Goal: Information Seeking & Learning: Learn about a topic

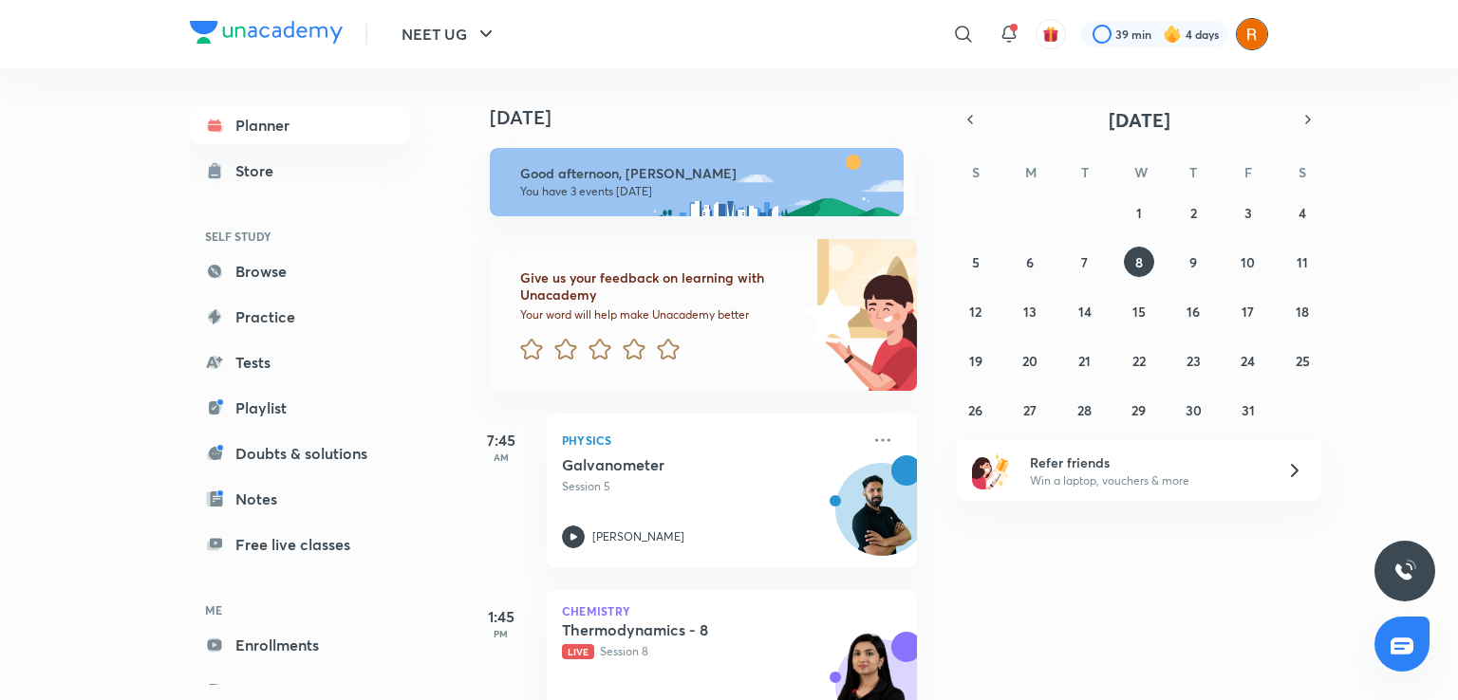
click at [1251, 19] on img at bounding box center [1252, 34] width 32 height 32
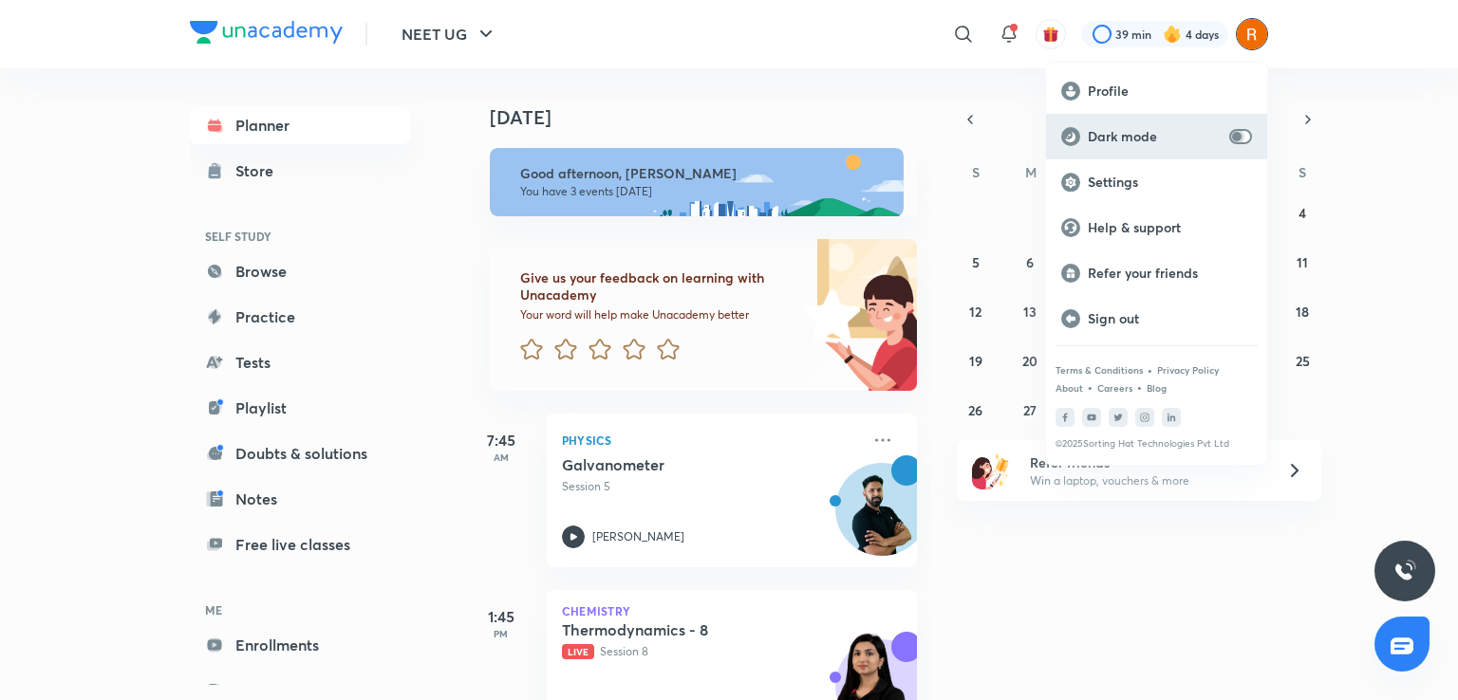
click at [1241, 133] on input "checkbox" at bounding box center [1237, 136] width 46 height 15
checkbox input "true"
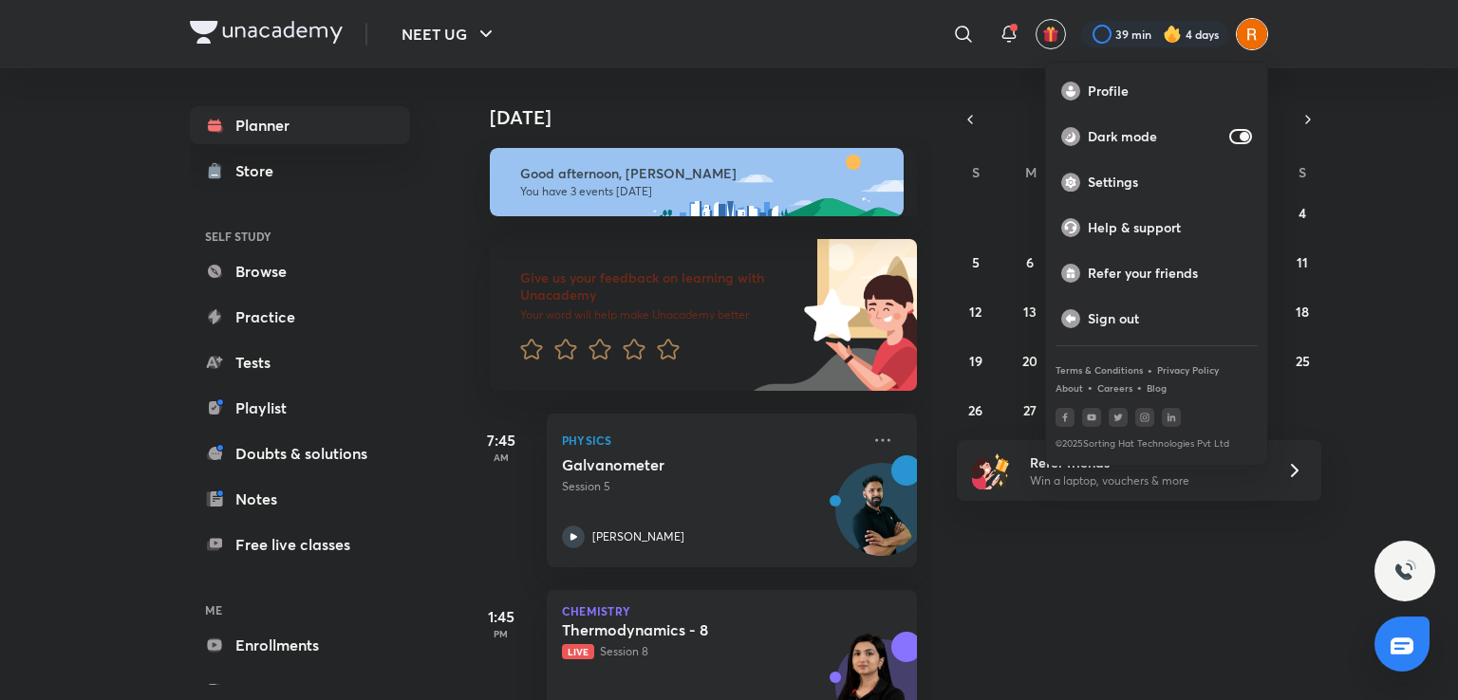
click at [670, 619] on div at bounding box center [729, 350] width 1458 height 700
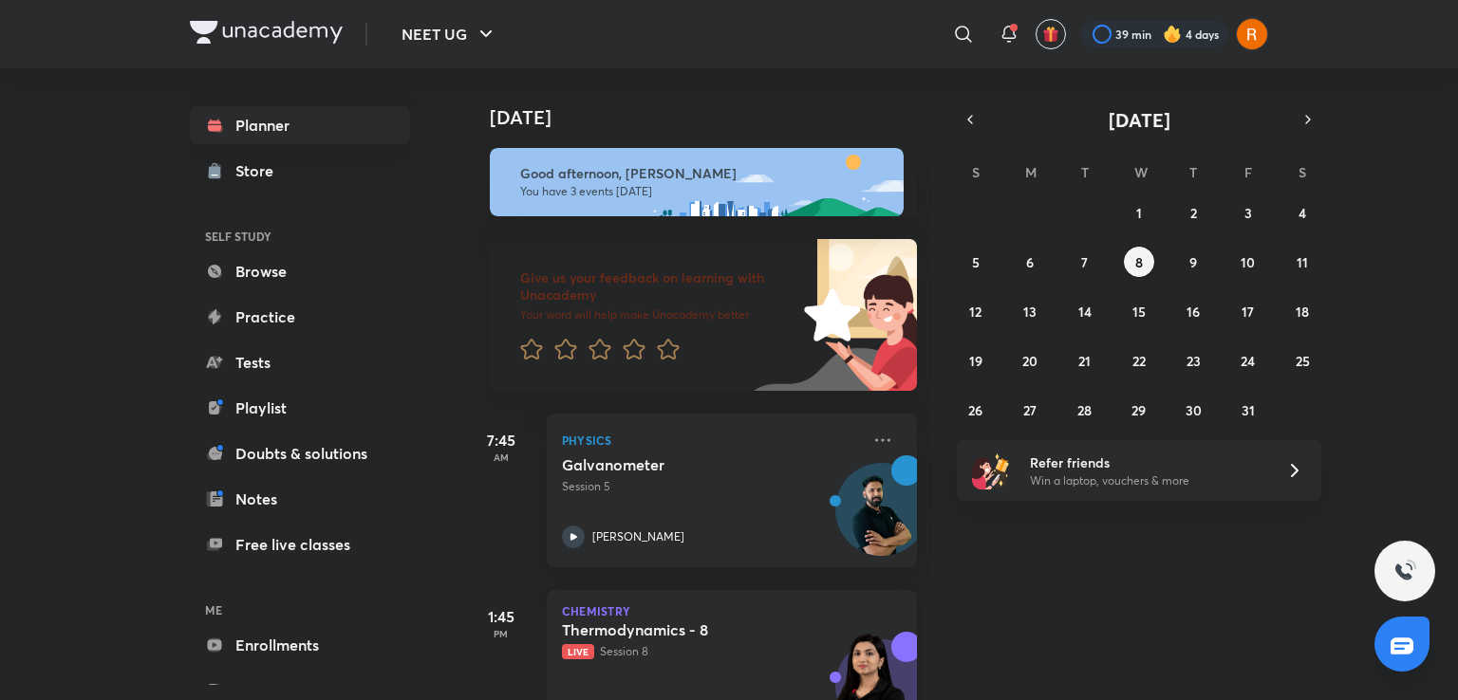
click at [655, 635] on h5 "Thermodynamics - 8" at bounding box center [680, 630] width 236 height 19
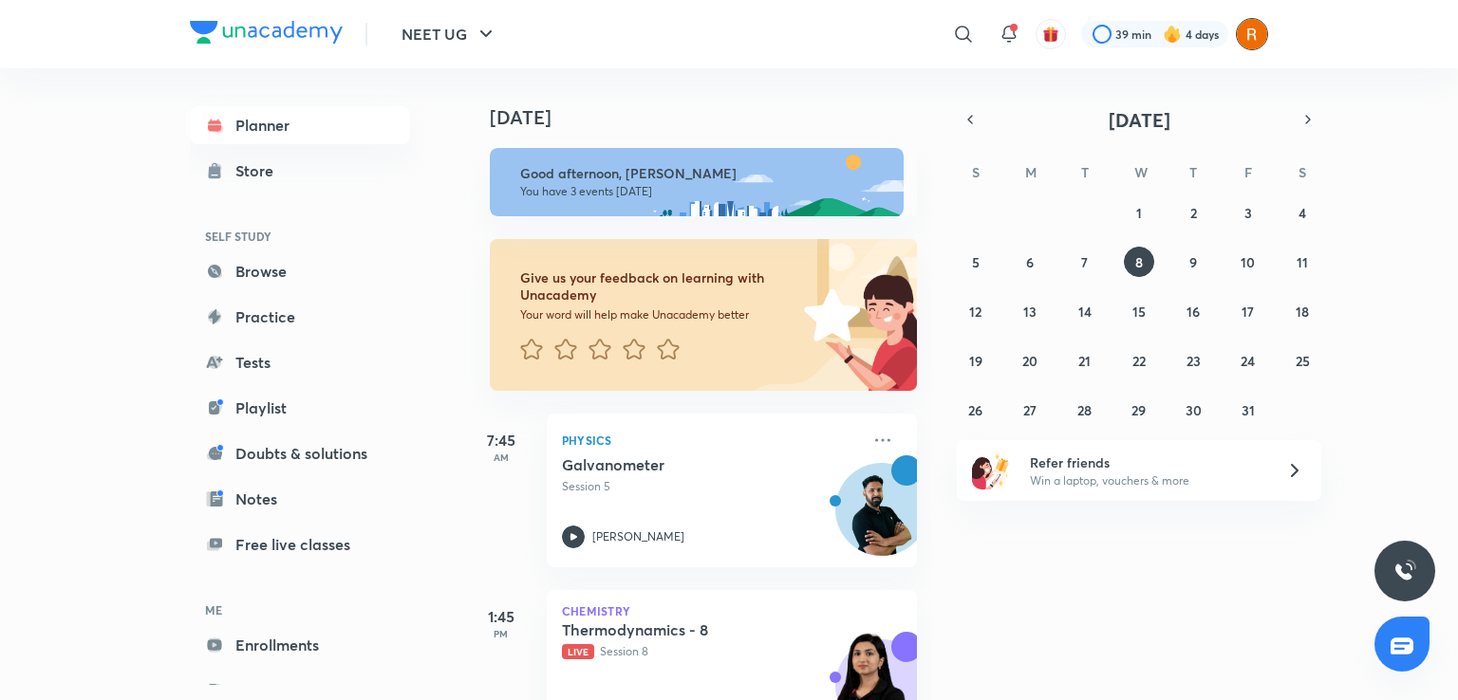
click at [1251, 30] on img at bounding box center [1252, 34] width 32 height 32
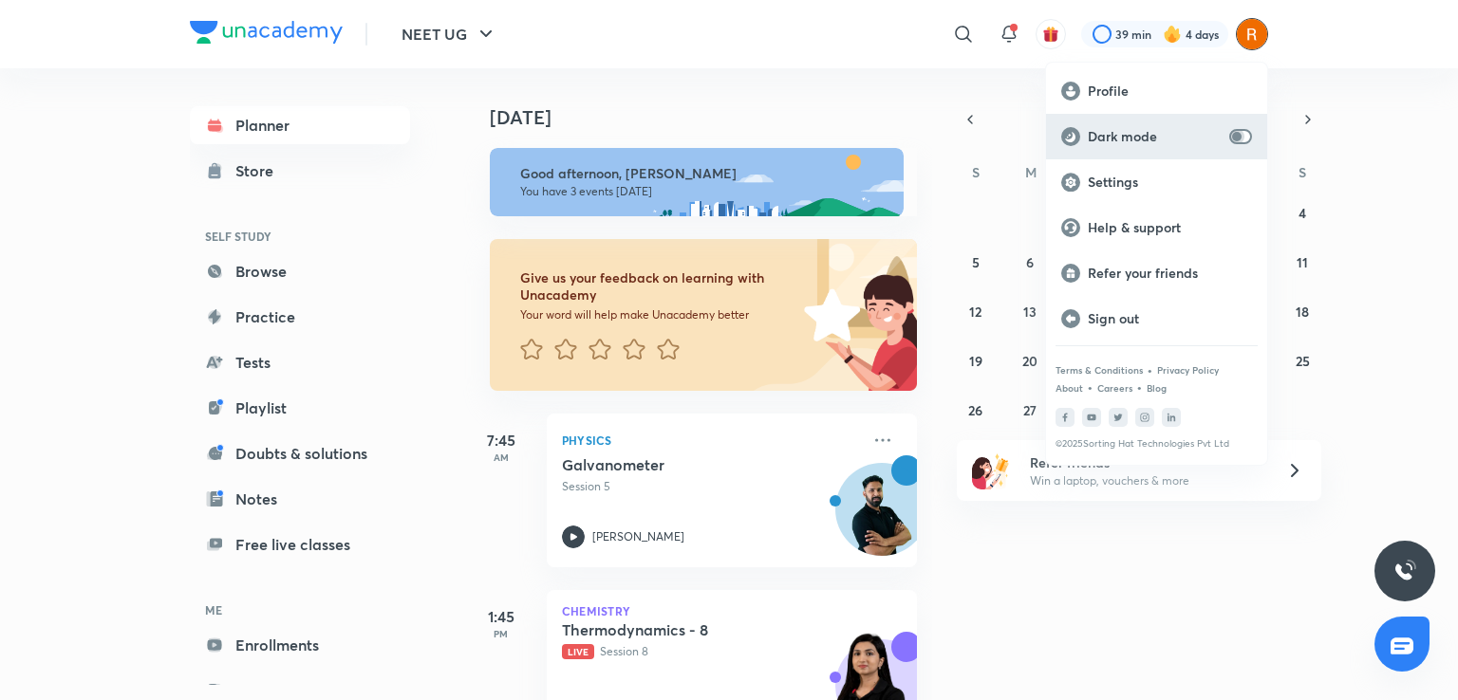
click at [1240, 132] on input "checkbox" at bounding box center [1237, 136] width 46 height 15
checkbox input "true"
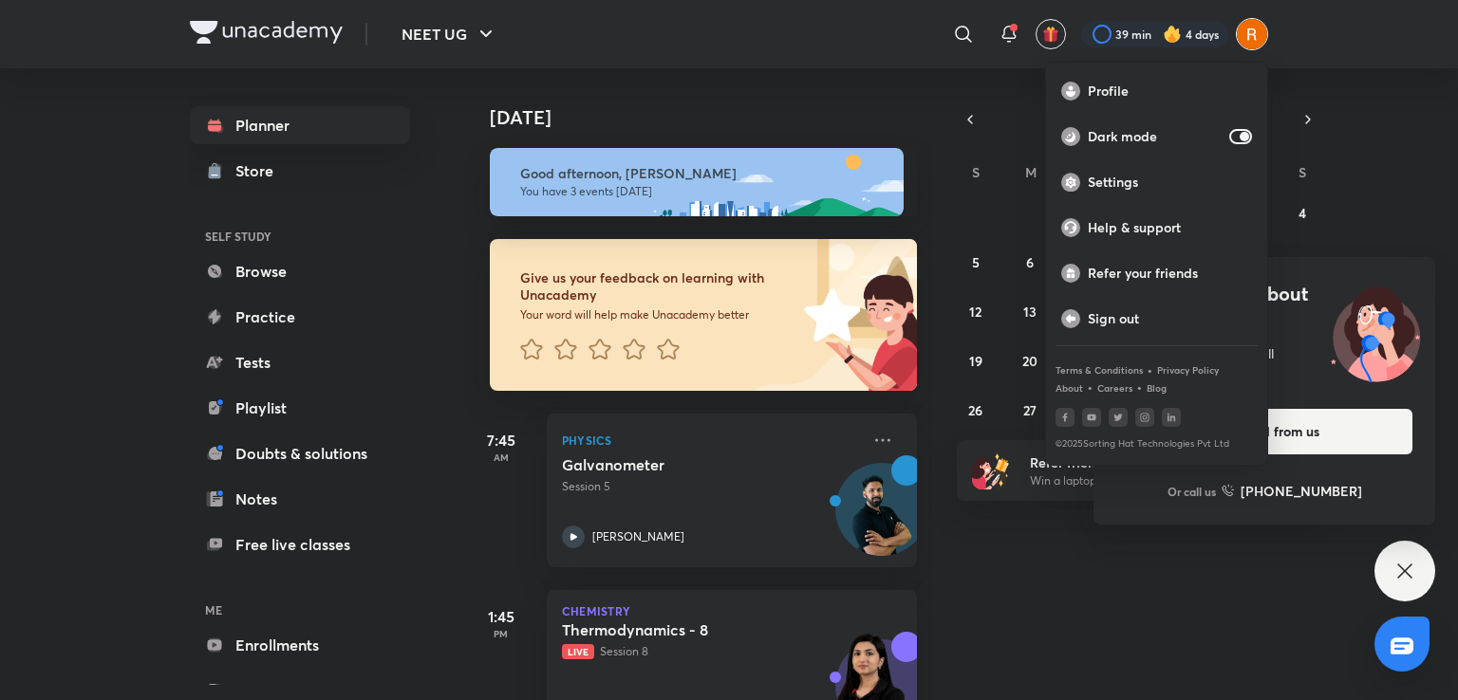
click at [1099, 640] on div at bounding box center [729, 350] width 1458 height 700
click at [1097, 640] on div "Today Good afternoon, Aliya You have 3 events today Give us your feedback on le…" at bounding box center [958, 384] width 991 height 632
click at [1095, 640] on div "Today Good afternoon, Aliya You have 3 events today Give us your feedback on le…" at bounding box center [958, 384] width 991 height 632
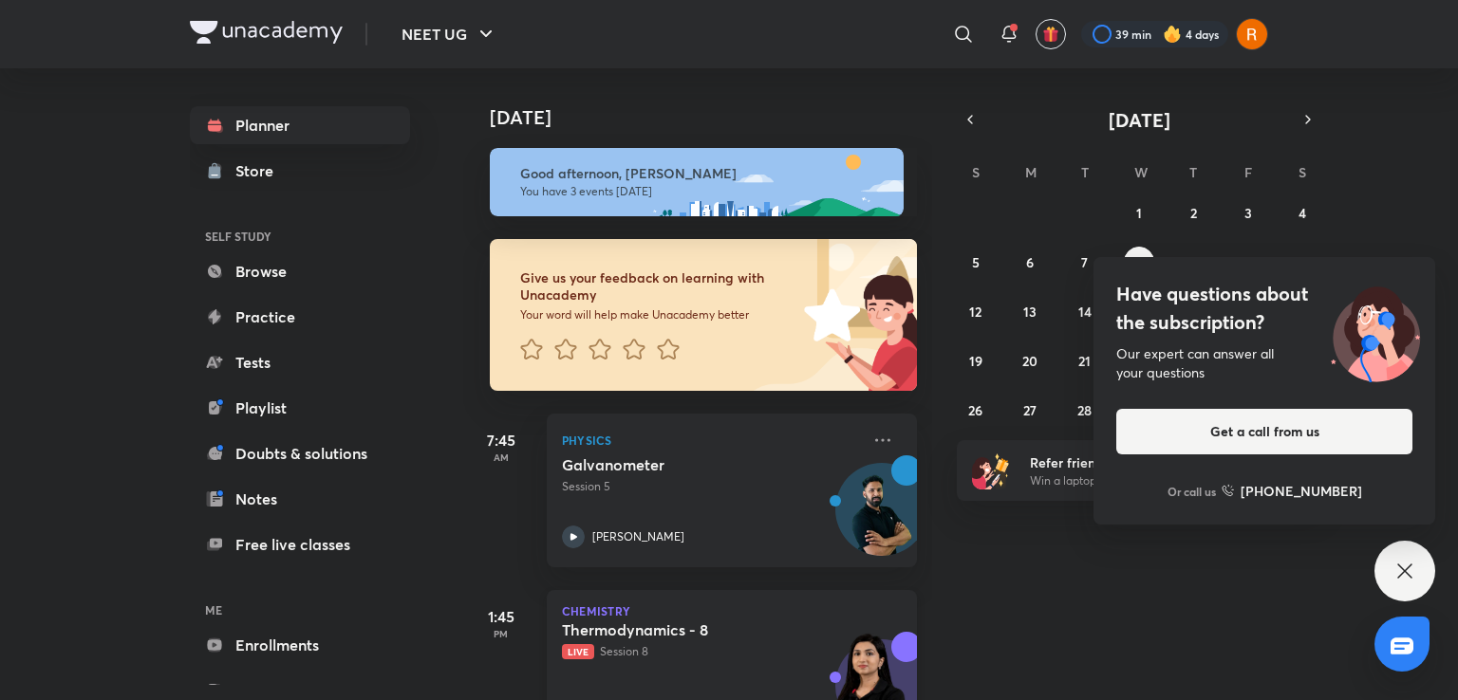
click at [666, 655] on p "Live Session 8" at bounding box center [711, 651] width 298 height 17
